Goal: Information Seeking & Learning: Learn about a topic

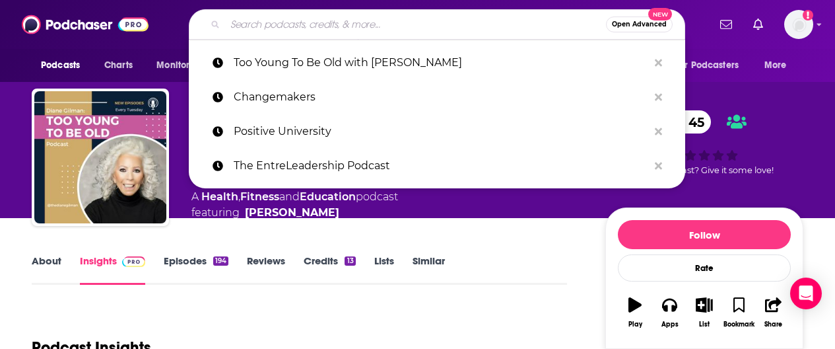
type input "Below are some stats: 574 Episodes over the last 7 years In the top 5% of Globa…"
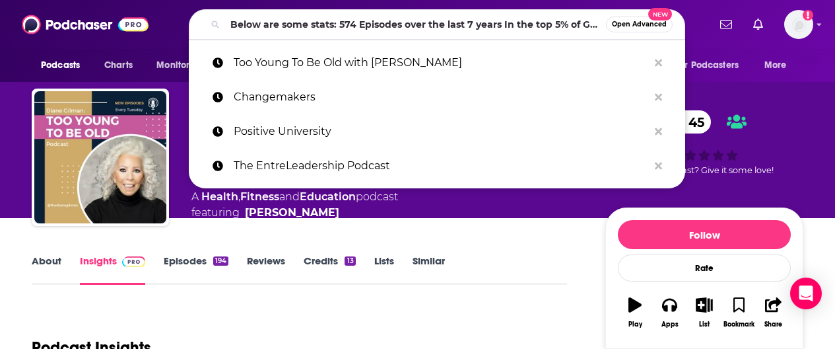
scroll to position [0, 281]
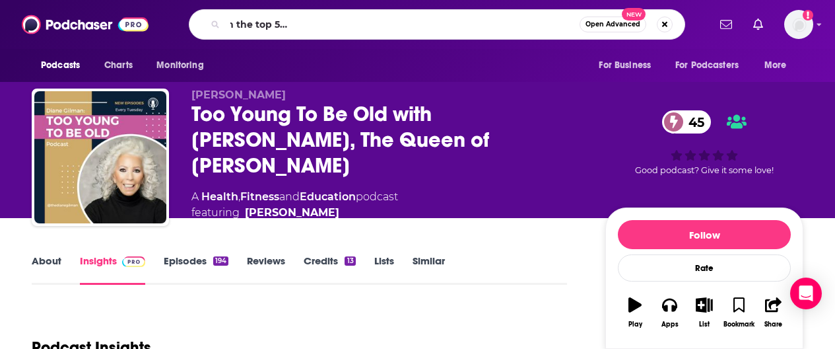
click at [369, 27] on input "Below are some stats: 574 Episodes over the last 7 years In the top 5% of Globa…" at bounding box center [402, 24] width 355 height 21
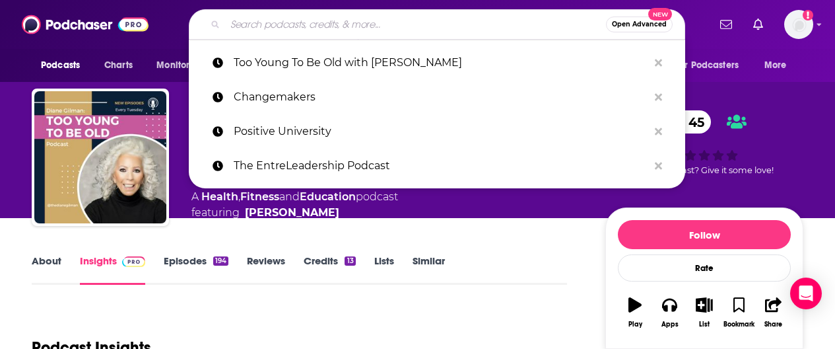
scroll to position [0, 0]
click at [296, 23] on input "Search podcasts, credits, & more..." at bounding box center [415, 24] width 381 height 21
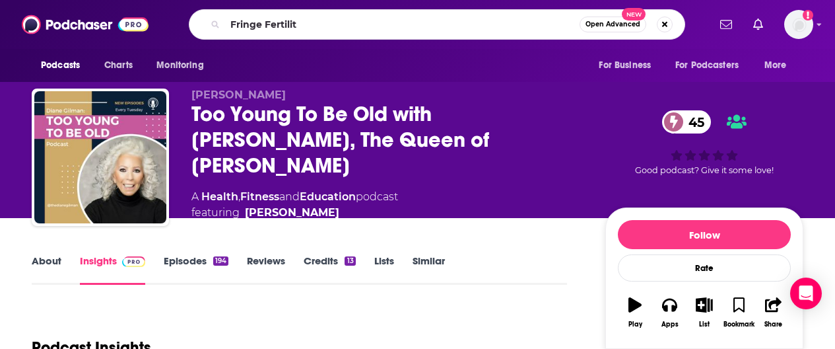
type input "Fringe Fertility"
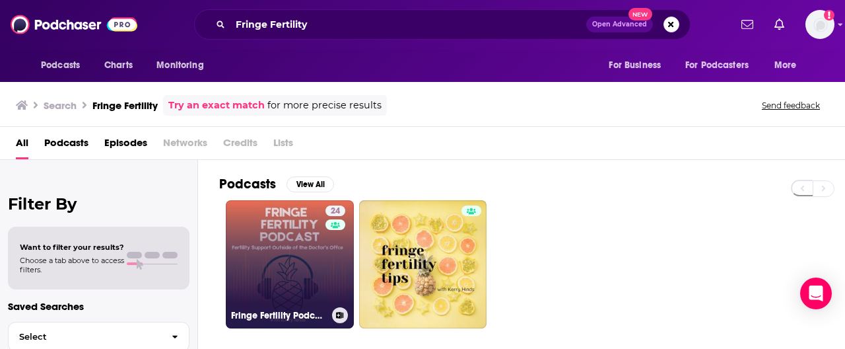
click at [285, 253] on link "24 Fringe Fertility Podcast with [PERSON_NAME]" at bounding box center [290, 264] width 128 height 128
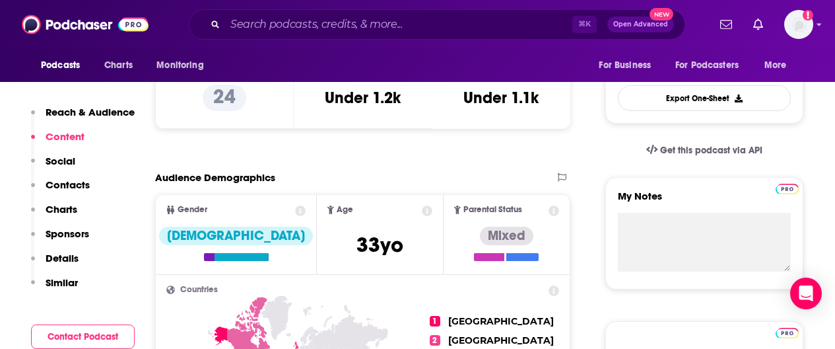
scroll to position [284, 0]
